Goal: Transaction & Acquisition: Purchase product/service

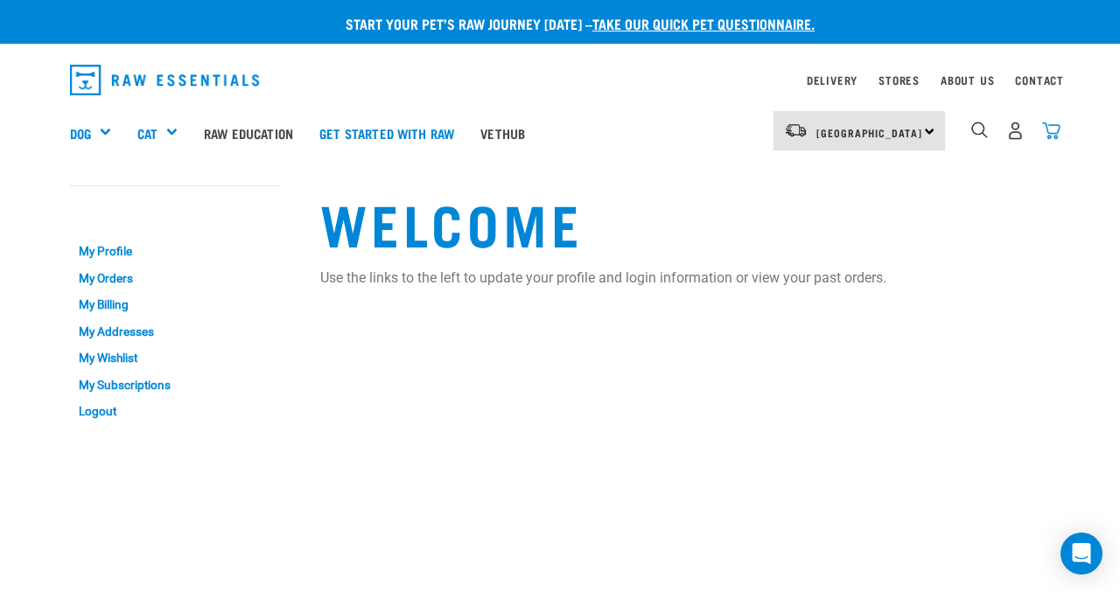
click at [1052, 129] on img "dropdown navigation" at bounding box center [1051, 131] width 18 height 18
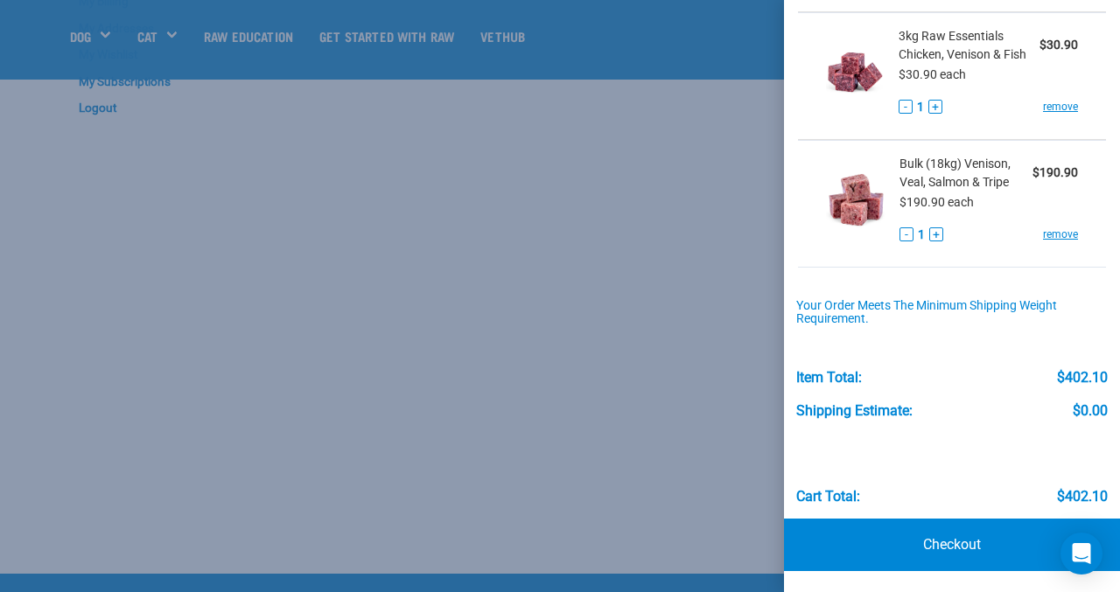
scroll to position [182, 0]
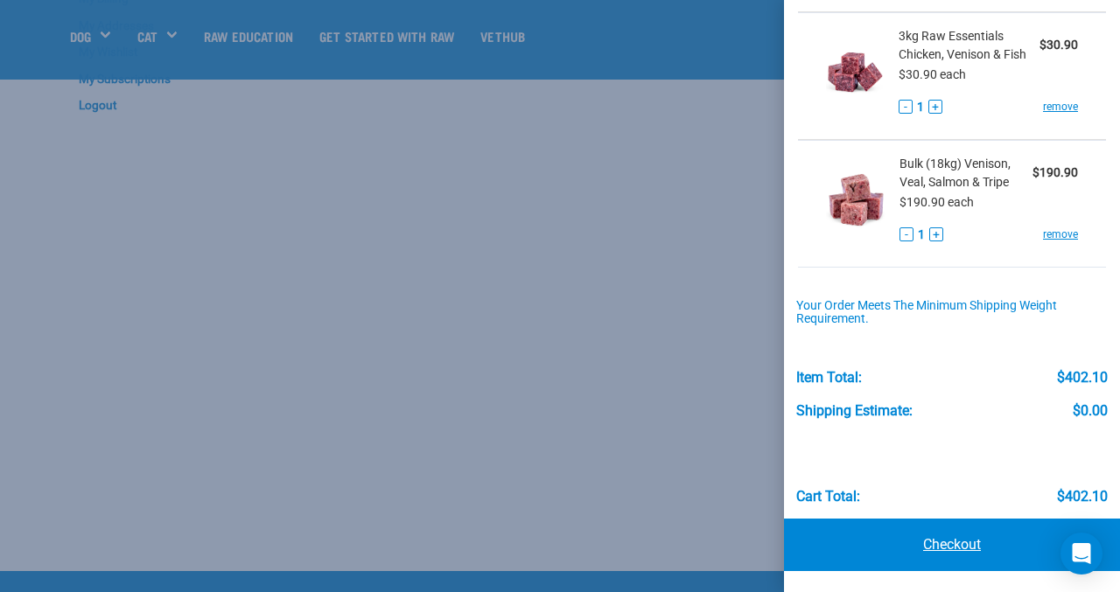
click at [968, 548] on link "Checkout" at bounding box center [952, 545] width 336 height 52
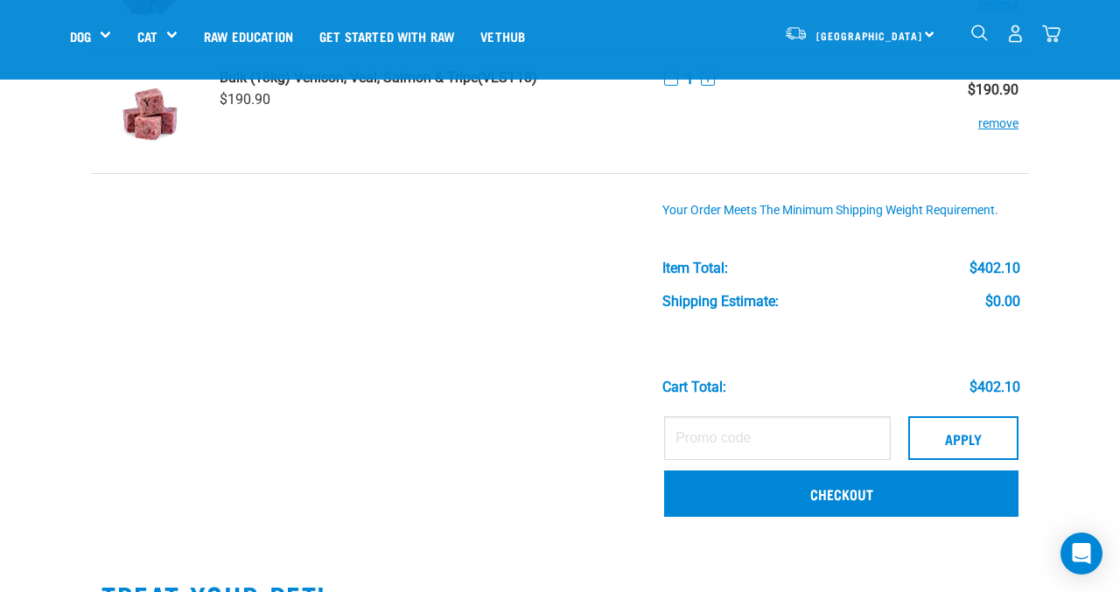
scroll to position [687, 0]
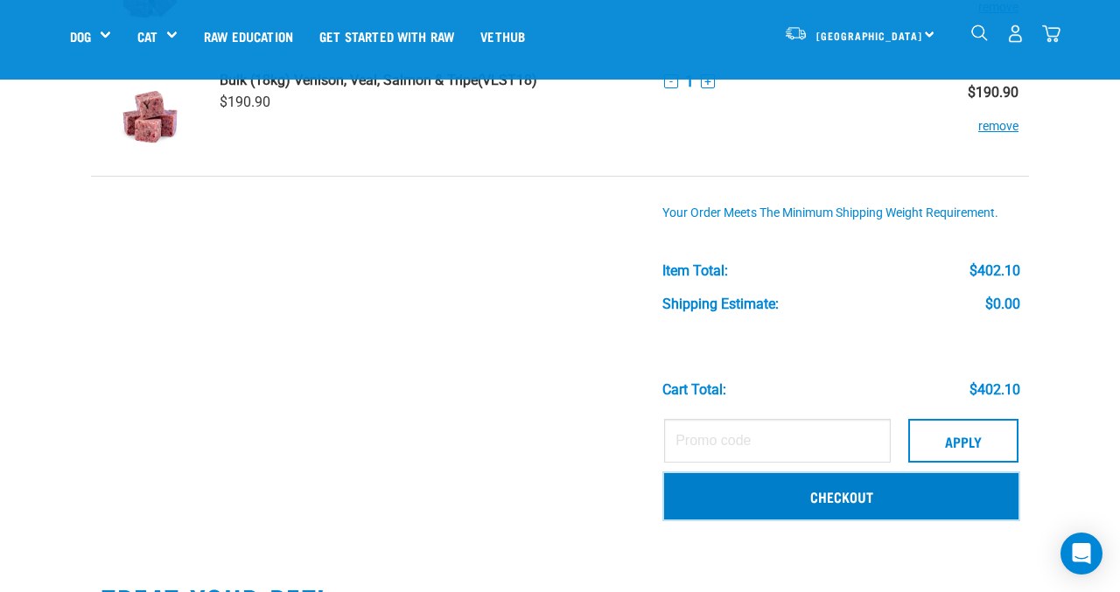
click at [849, 499] on link "Checkout" at bounding box center [841, 495] width 354 height 45
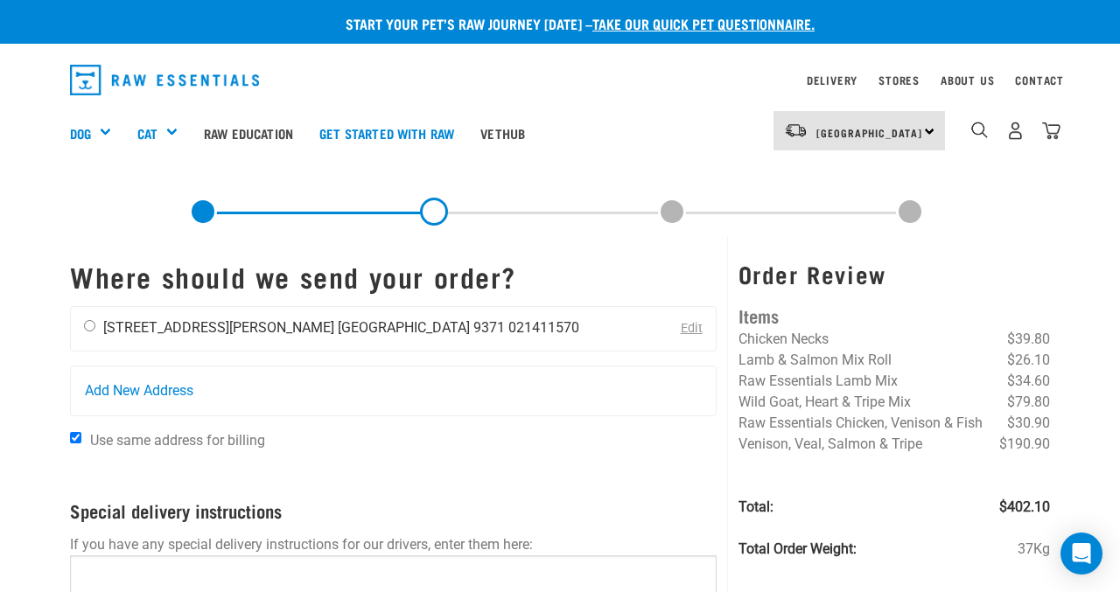
click at [89, 325] on input "radio" at bounding box center [89, 325] width 11 height 11
radio input "true"
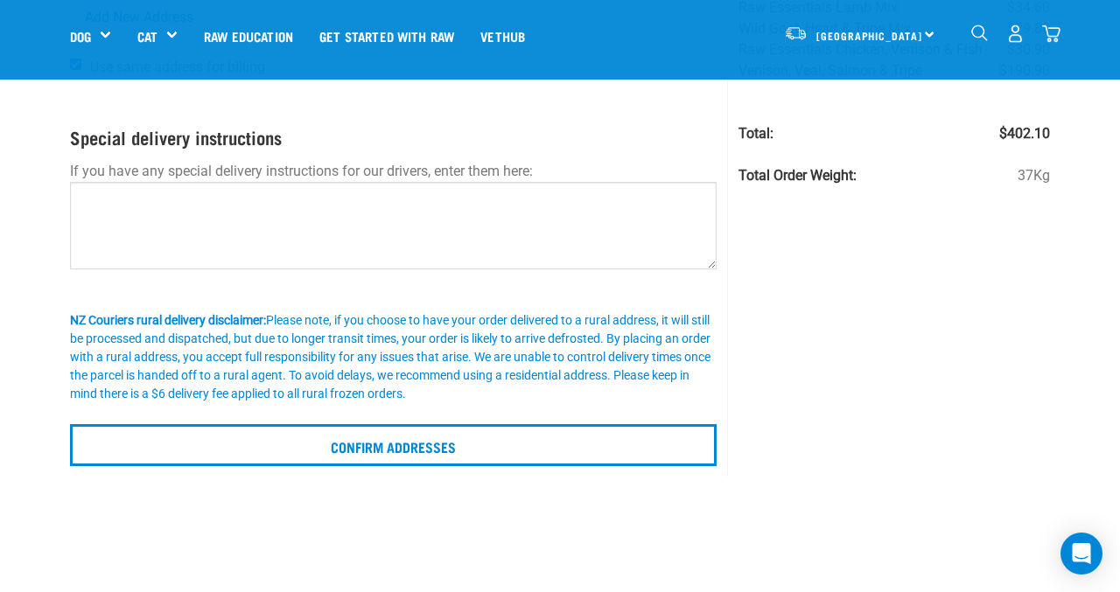
scroll to position [255, 0]
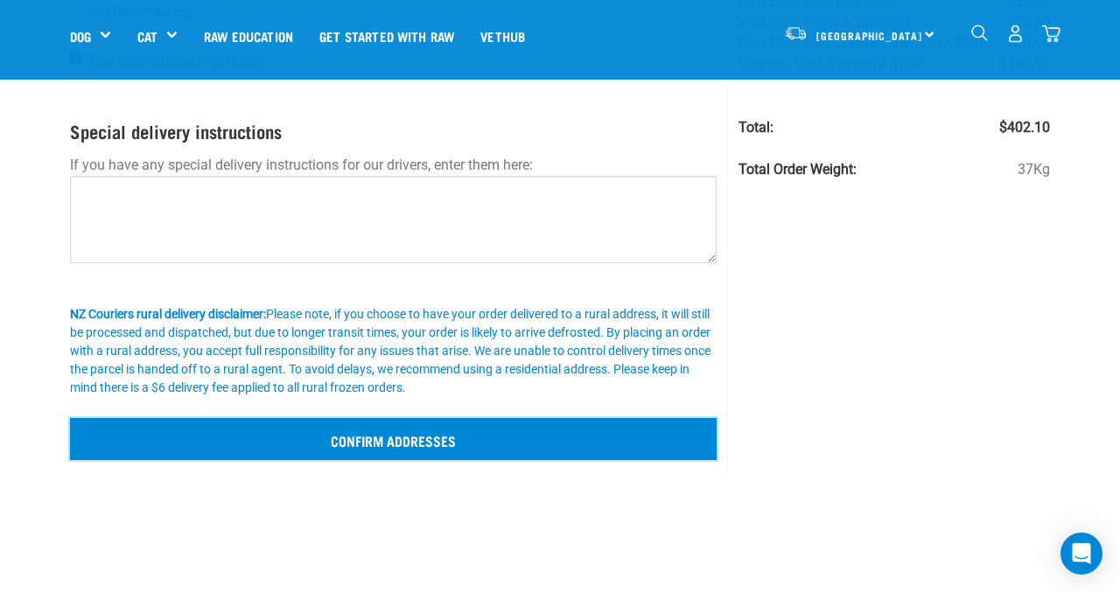
click at [421, 437] on input "Confirm addresses" at bounding box center [393, 439] width 646 height 42
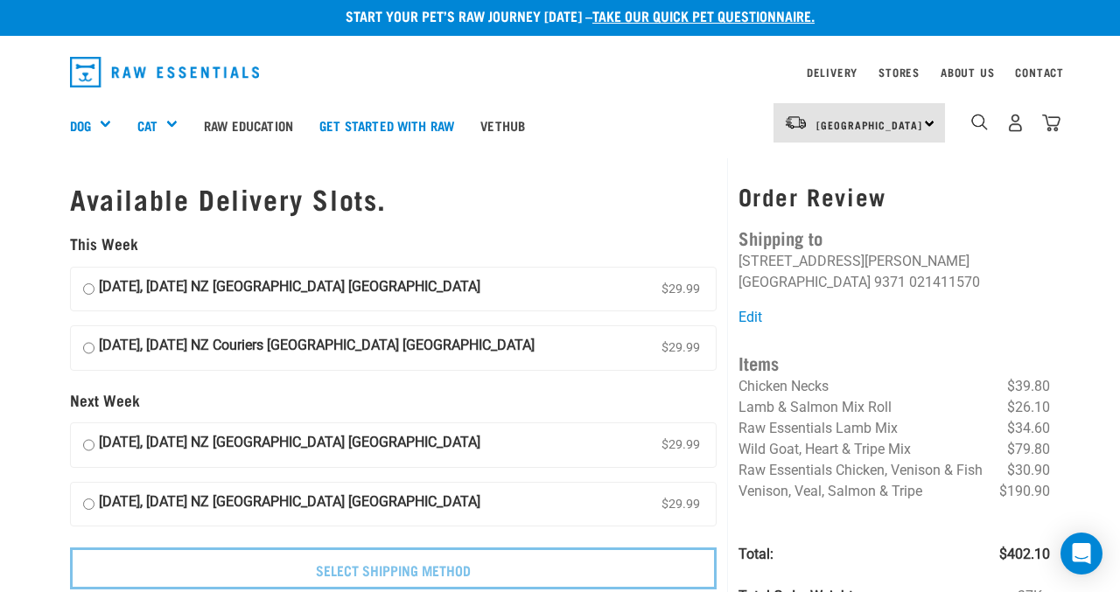
scroll to position [7, 0]
click at [85, 289] on input "14 August, Thursday NZ Couriers South Island Long Haul $29.99" at bounding box center [88, 290] width 11 height 26
radio input "true"
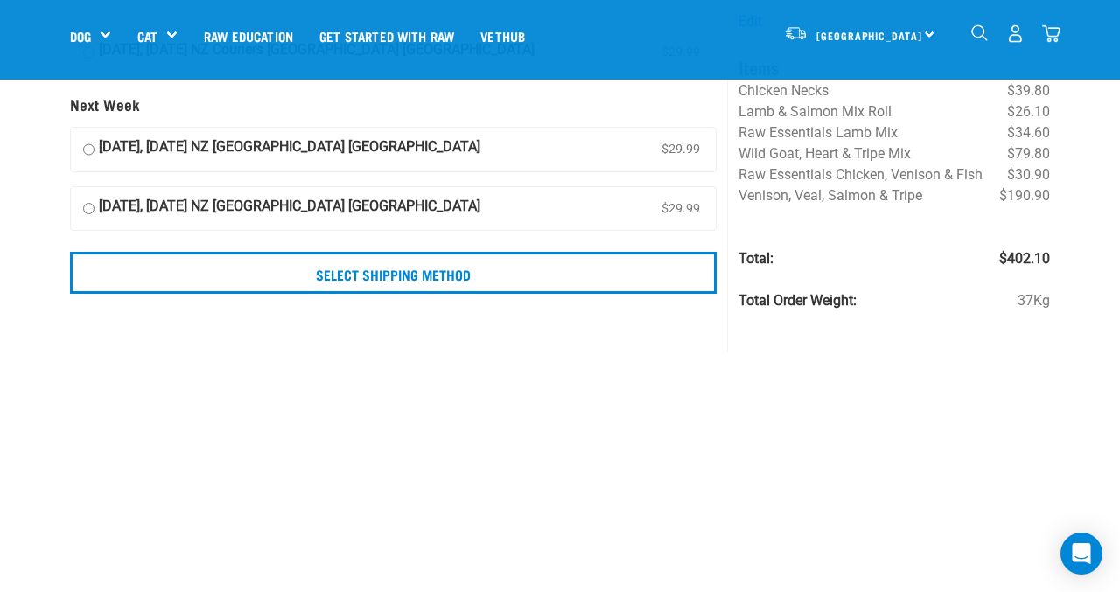
scroll to position [204, 0]
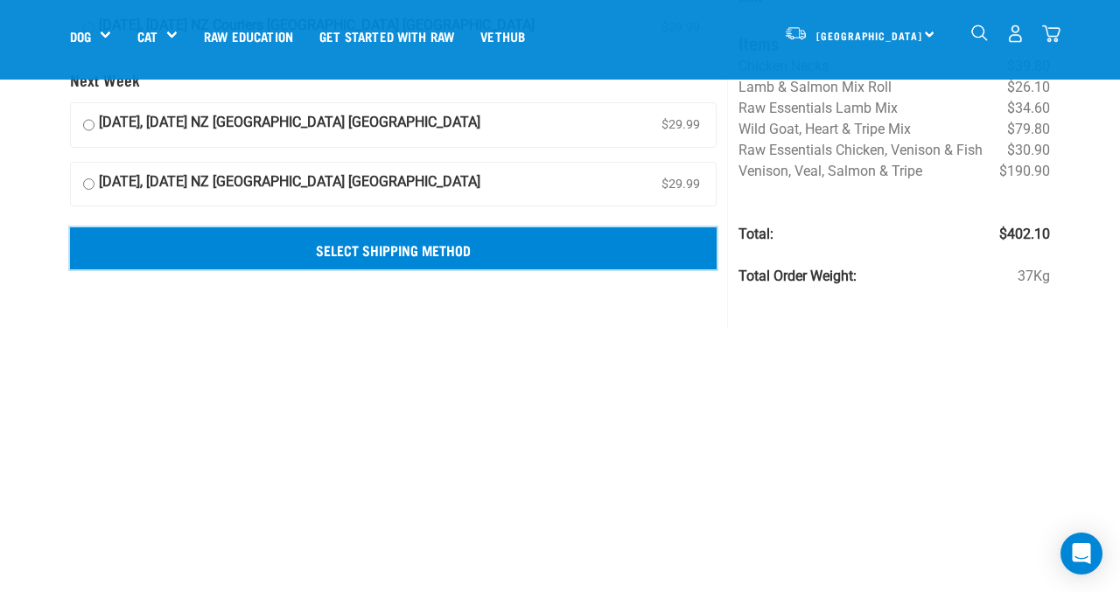
click at [459, 250] on input "Select Shipping Method" at bounding box center [393, 248] width 646 height 42
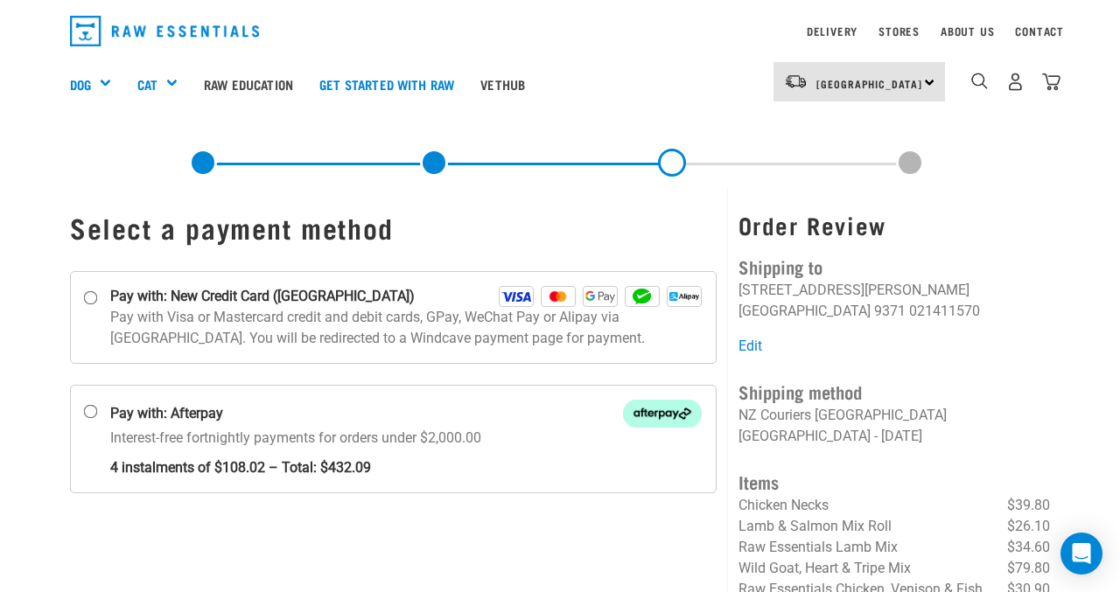
scroll to position [44, 0]
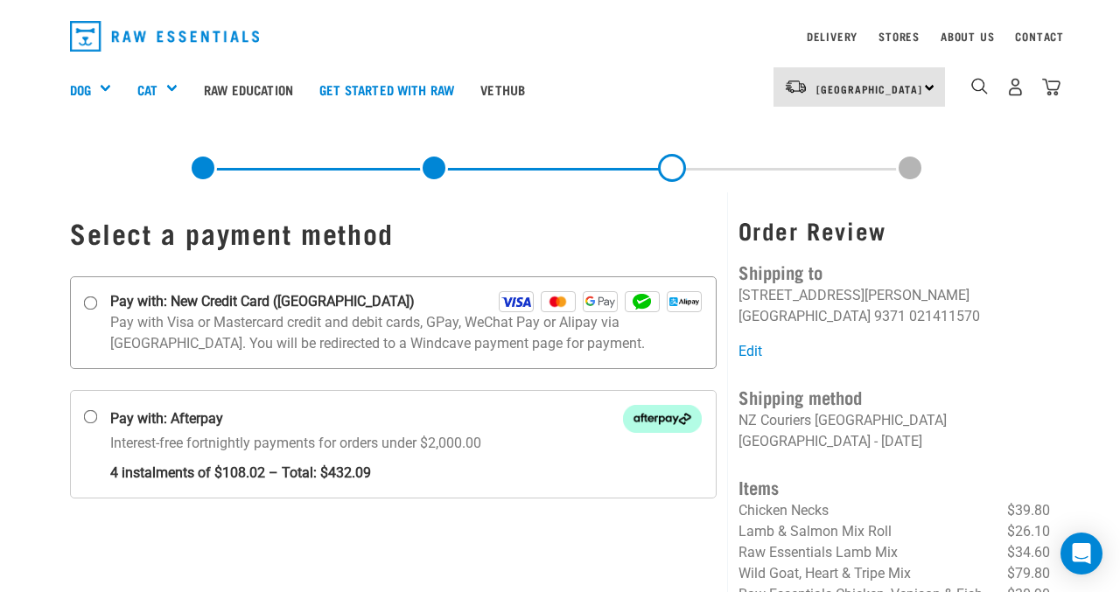
click at [88, 299] on input "Pay with: New Credit Card (Windcave)" at bounding box center [91, 303] width 14 height 14
radio input "true"
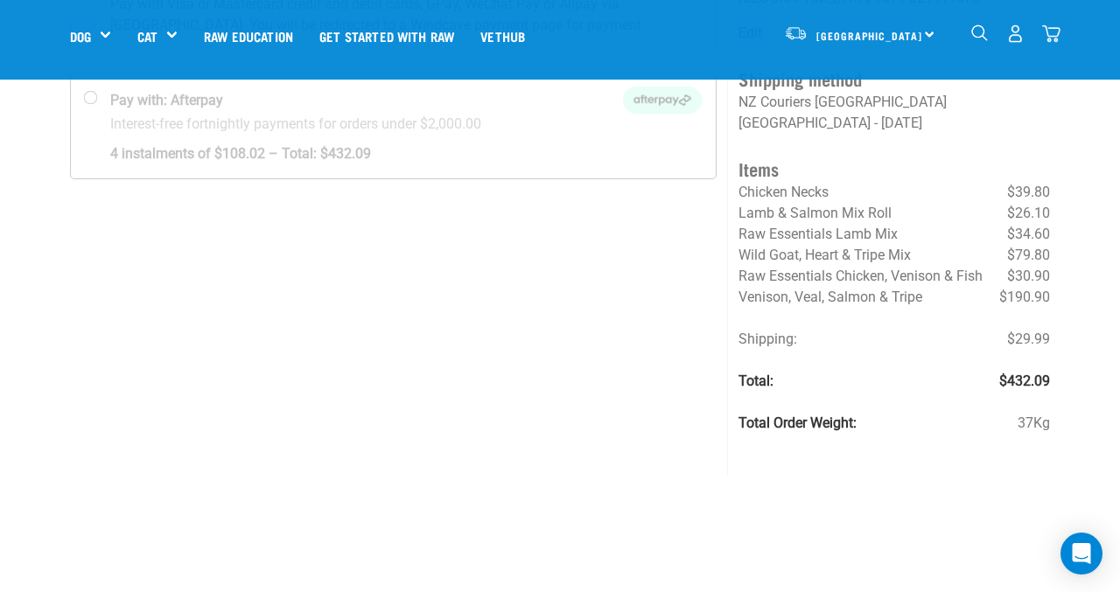
scroll to position [241, 0]
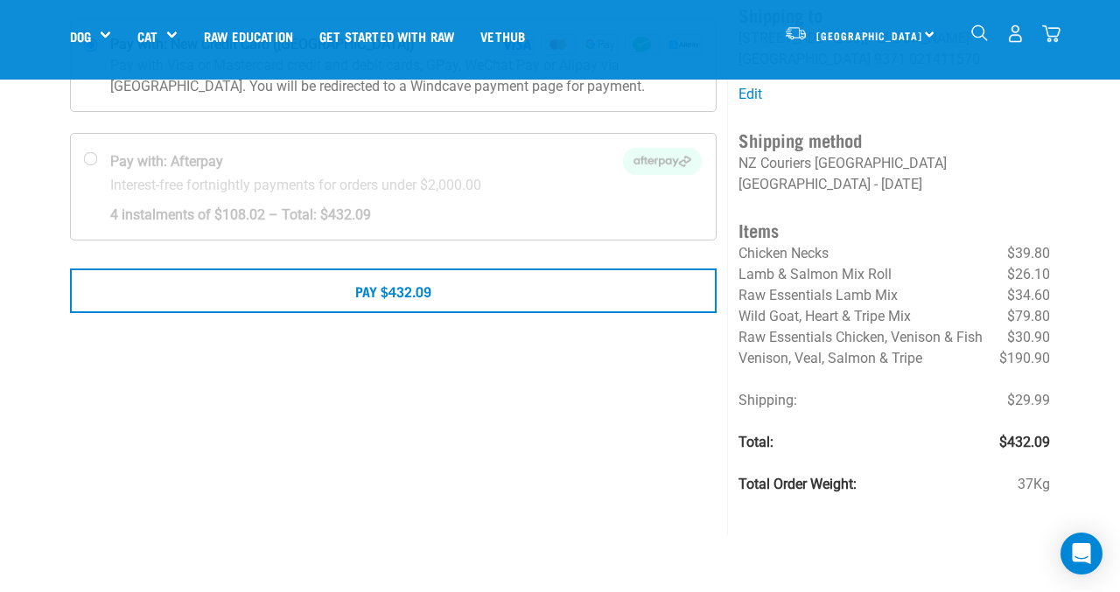
scroll to position [191, 0]
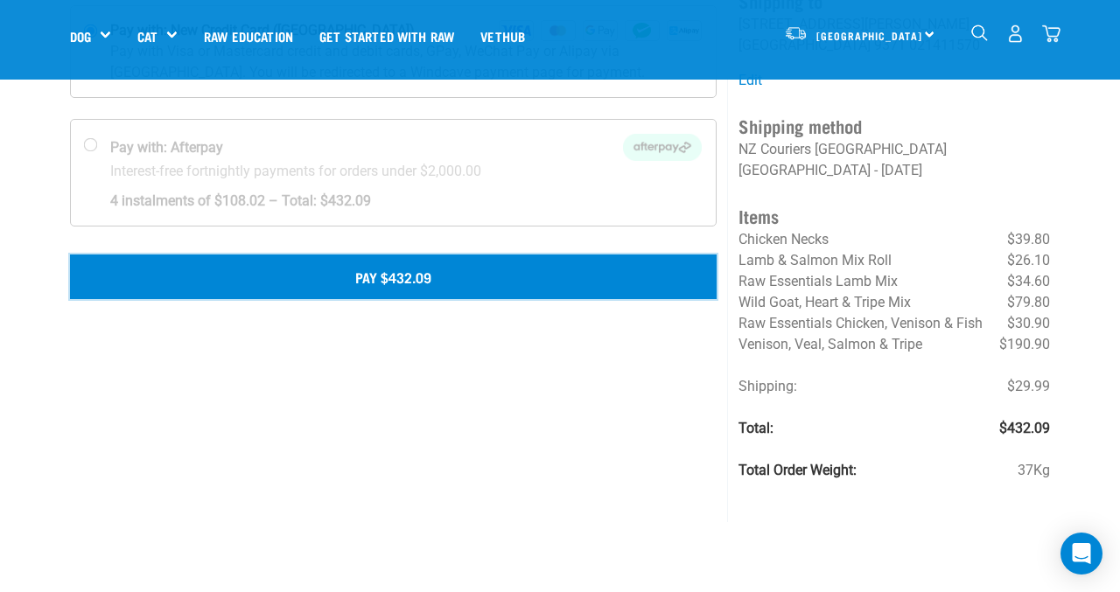
click at [416, 278] on button "Pay $432.09" at bounding box center [393, 277] width 646 height 44
